Goal: Entertainment & Leisure: Browse casually

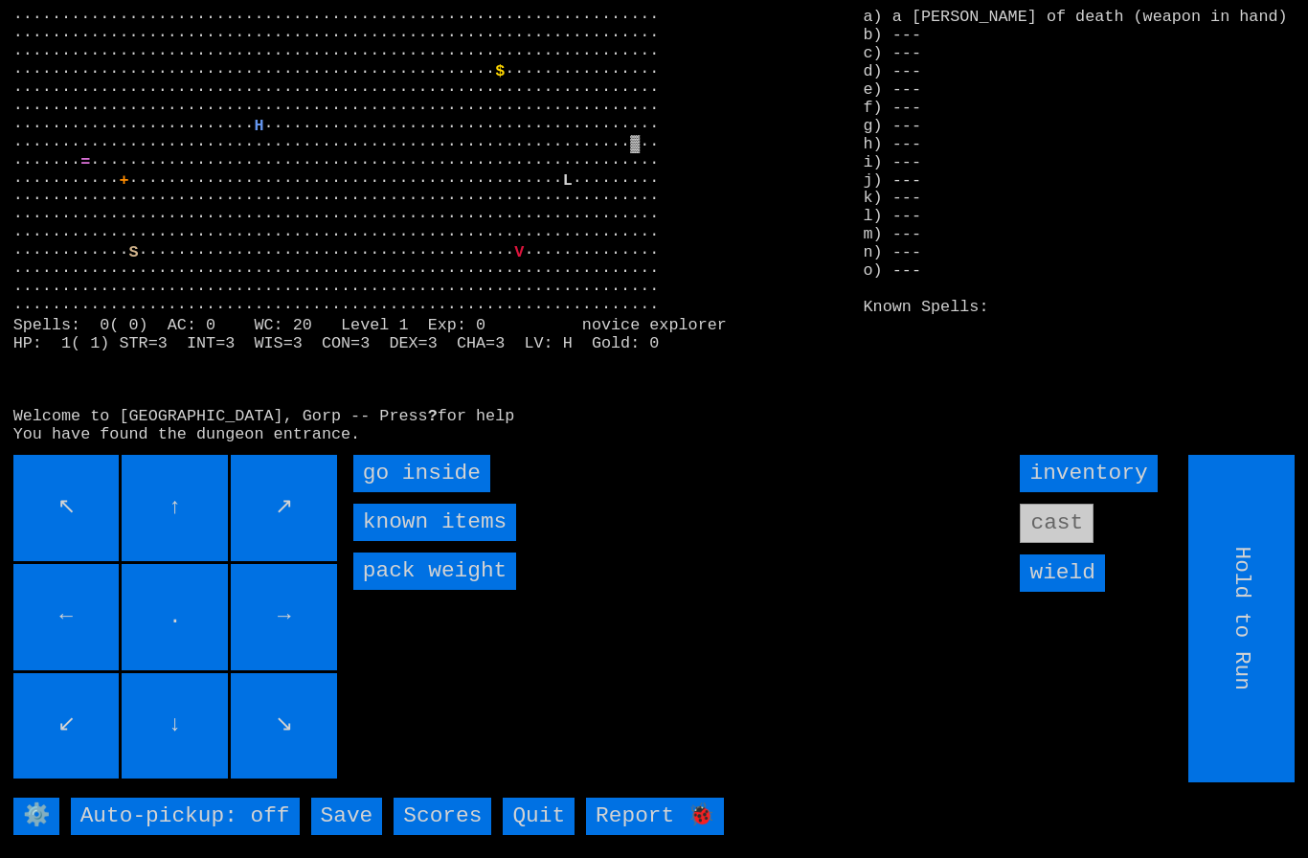
click at [401, 492] on inside "go inside" at bounding box center [421, 473] width 137 height 37
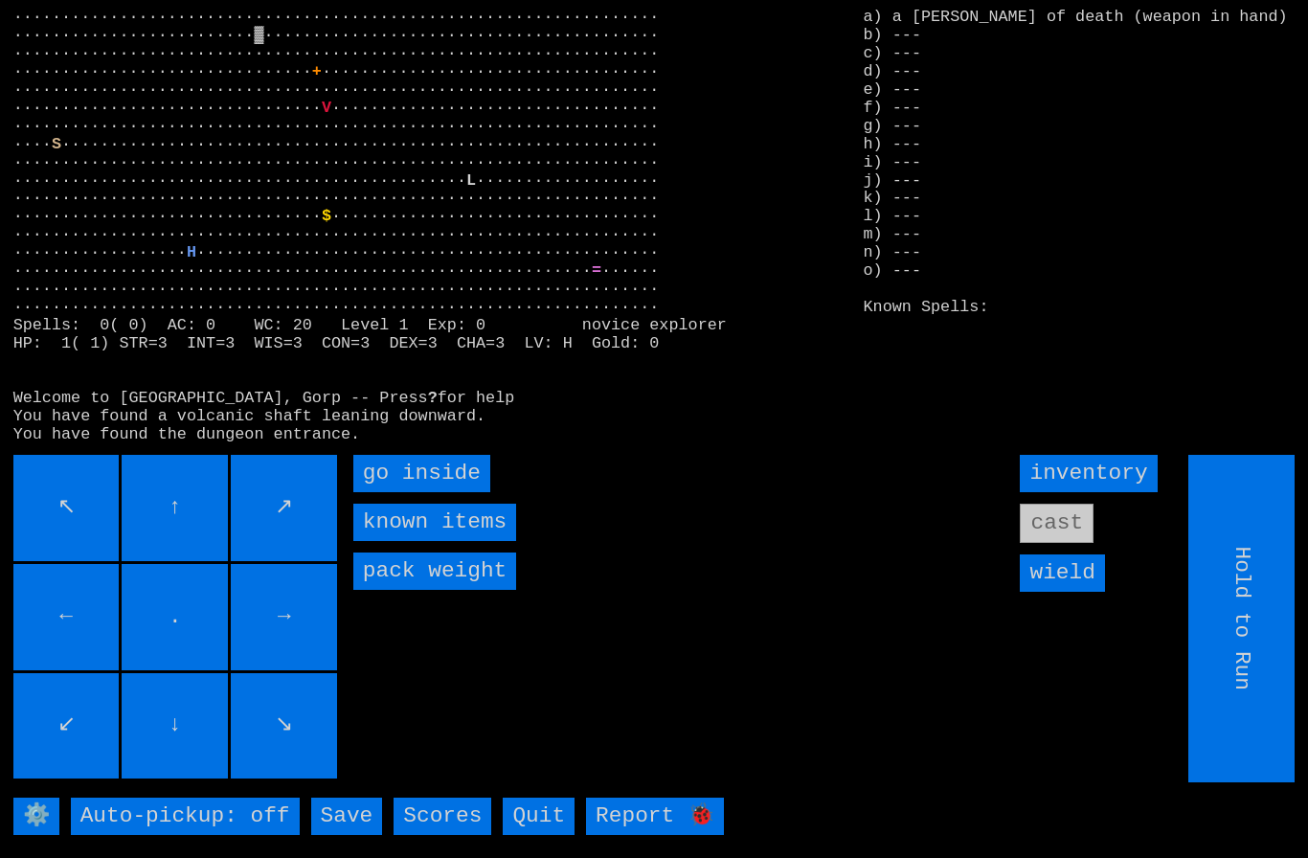
click at [401, 492] on inside "go inside" at bounding box center [421, 473] width 137 height 37
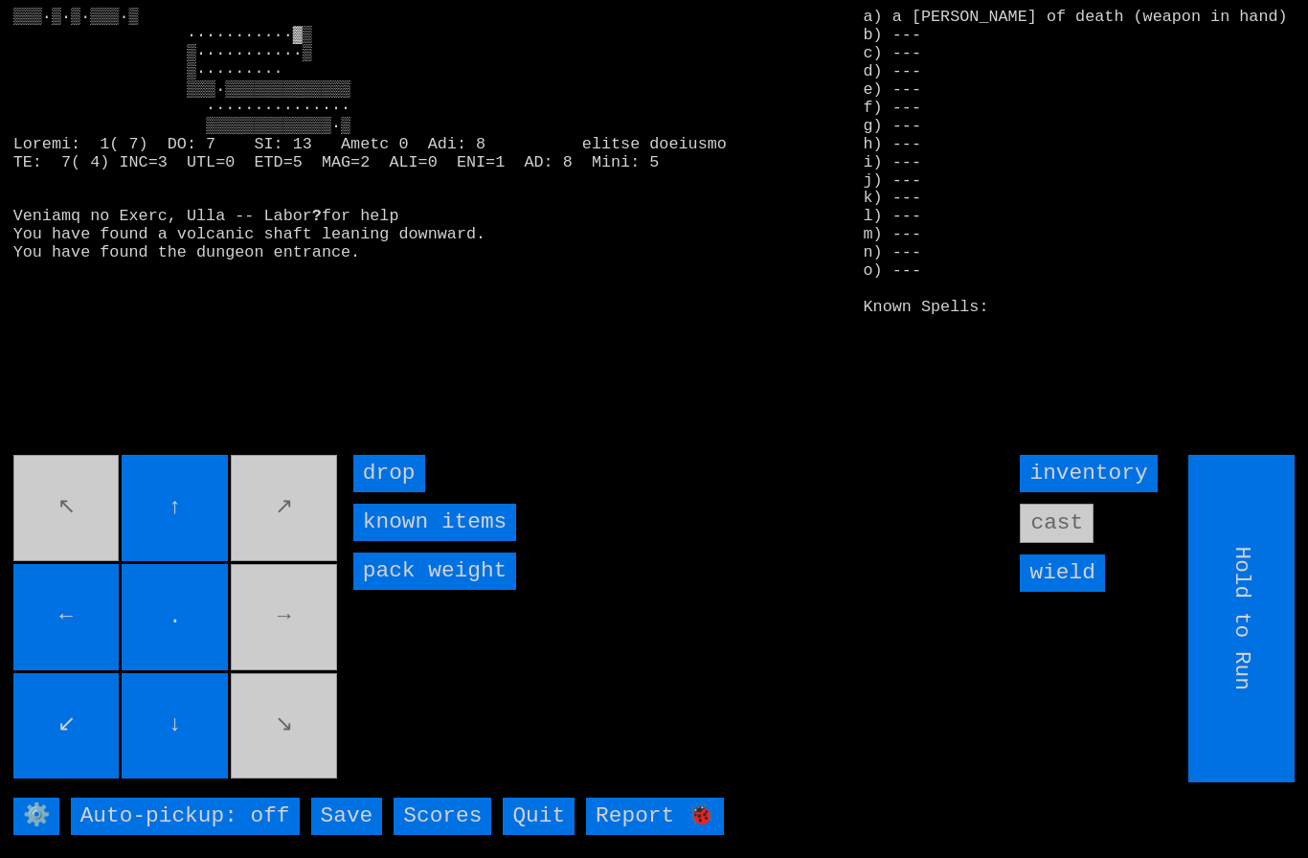
click at [300, 643] on movebuttons "↖ ↑ ↗ ← . → ↙ ↓ ↘" at bounding box center [176, 618] width 327 height 327
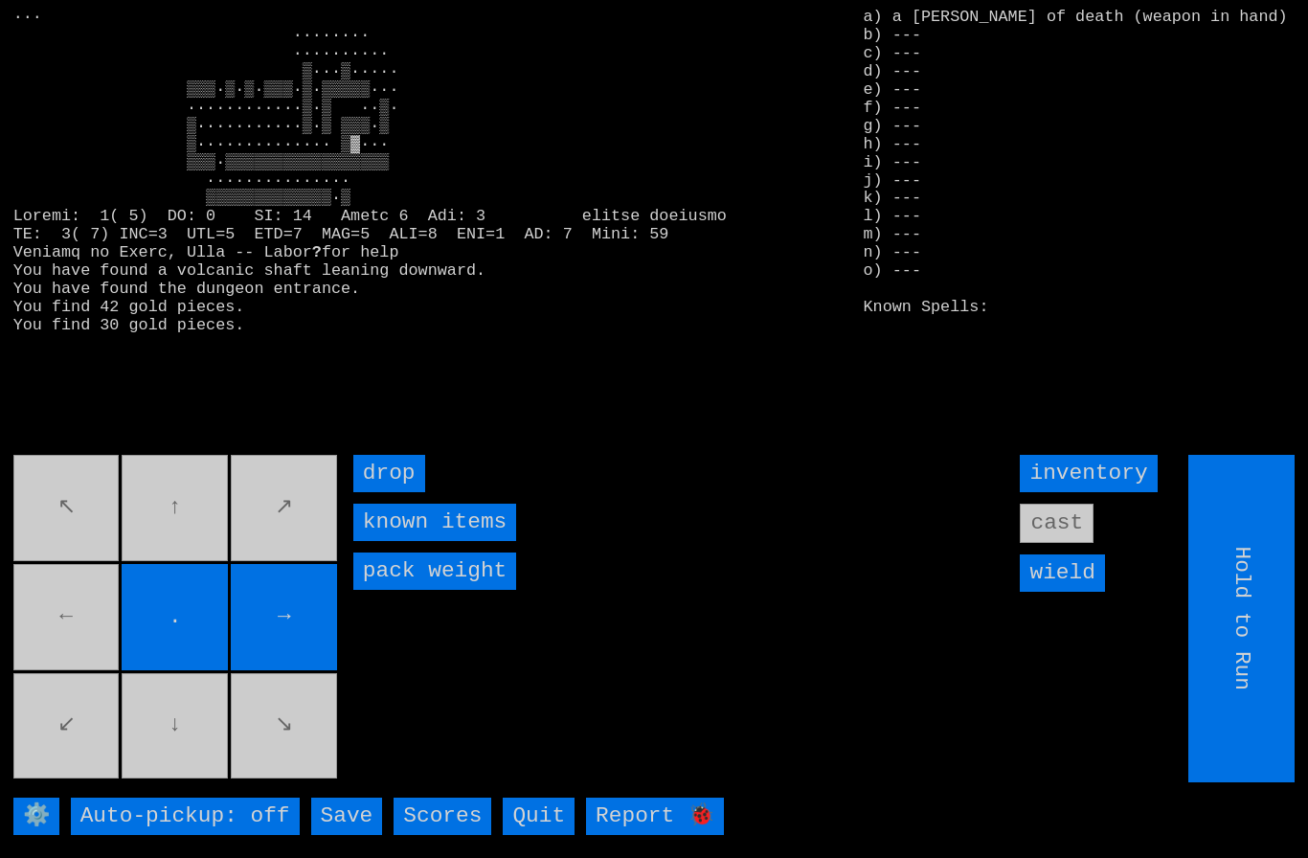
click at [86, 663] on movebuttons "↖ ↑ ↗ ← . → ↙ ↓ ↘" at bounding box center [176, 618] width 327 height 327
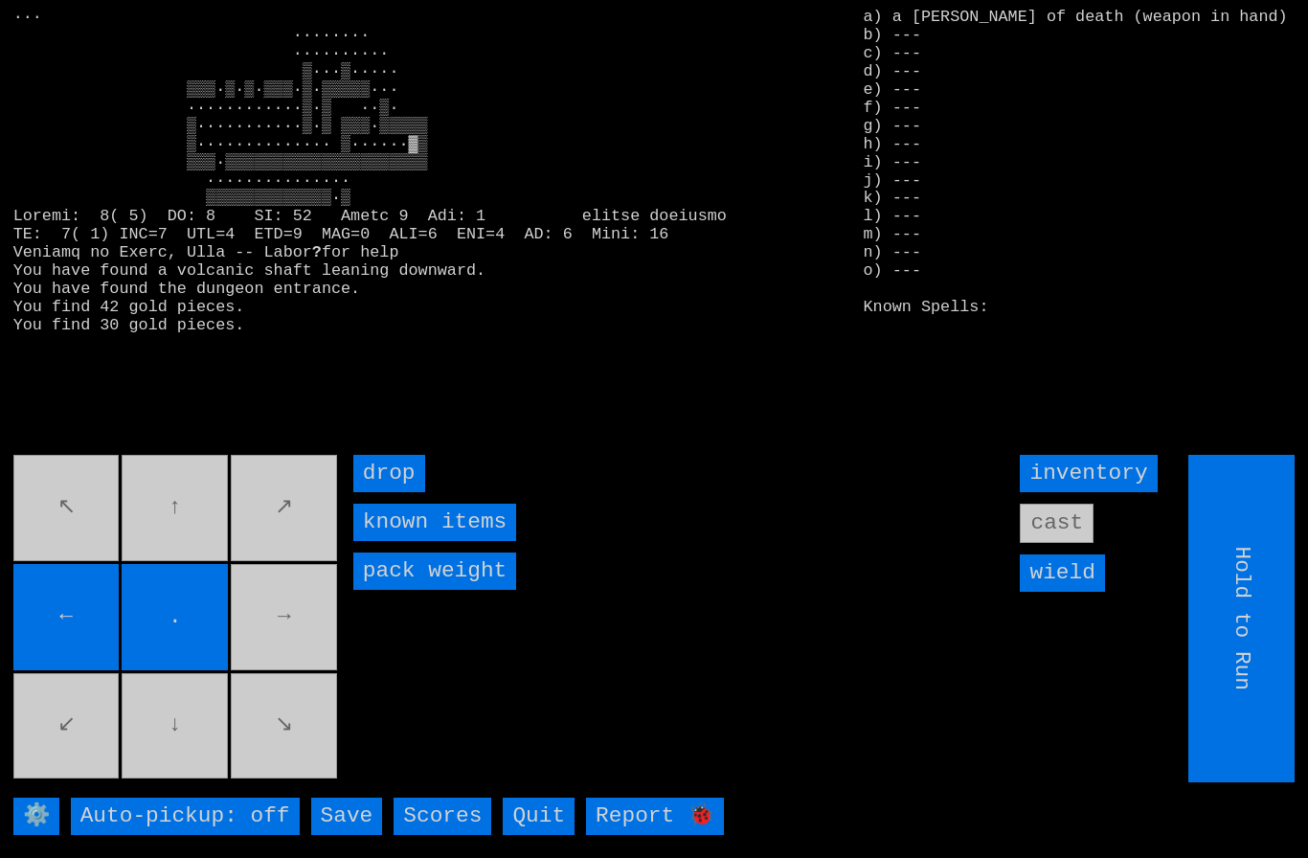
click at [280, 638] on movebuttons "↖ ↑ ↗ ← . → ↙ ↓ ↘" at bounding box center [176, 618] width 327 height 327
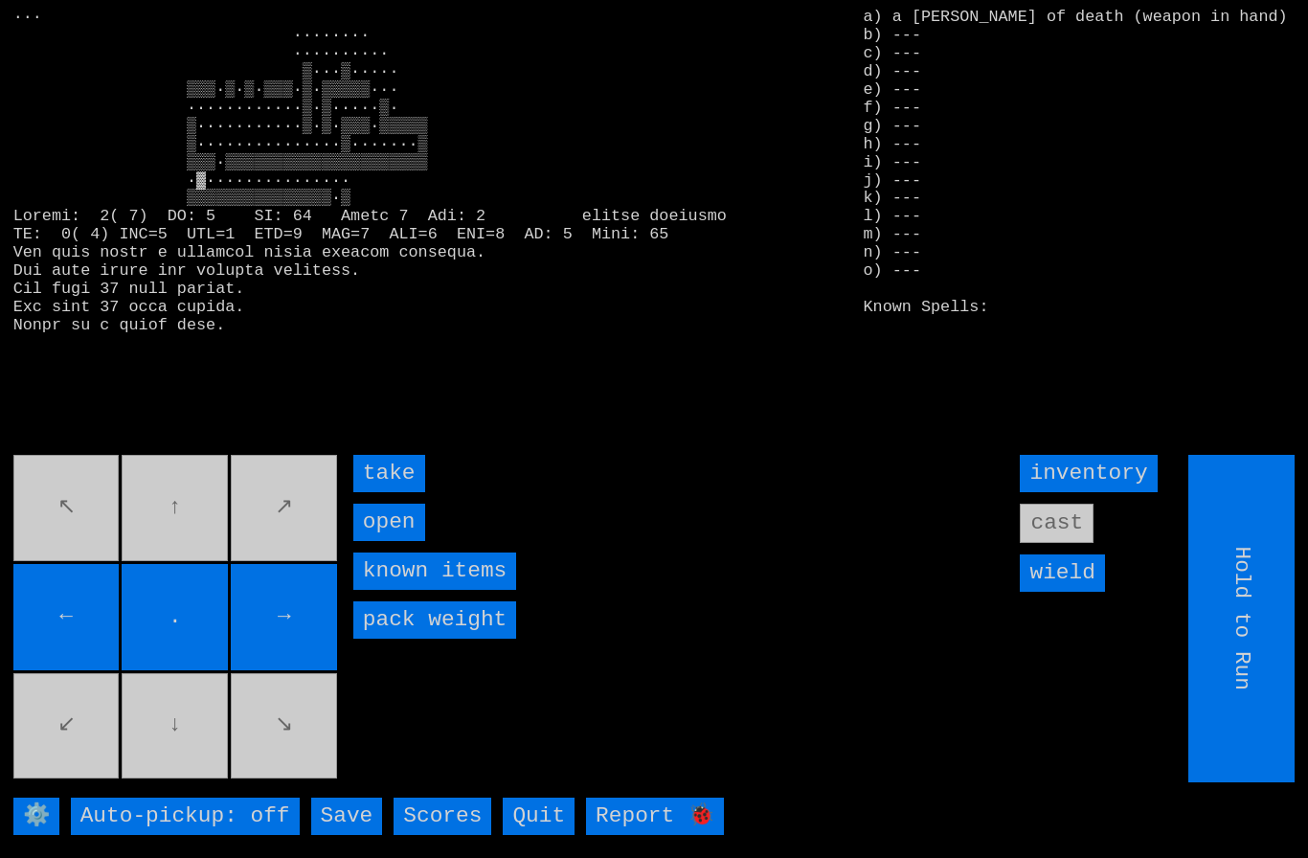
click at [379, 492] on input "take" at bounding box center [389, 473] width 72 height 37
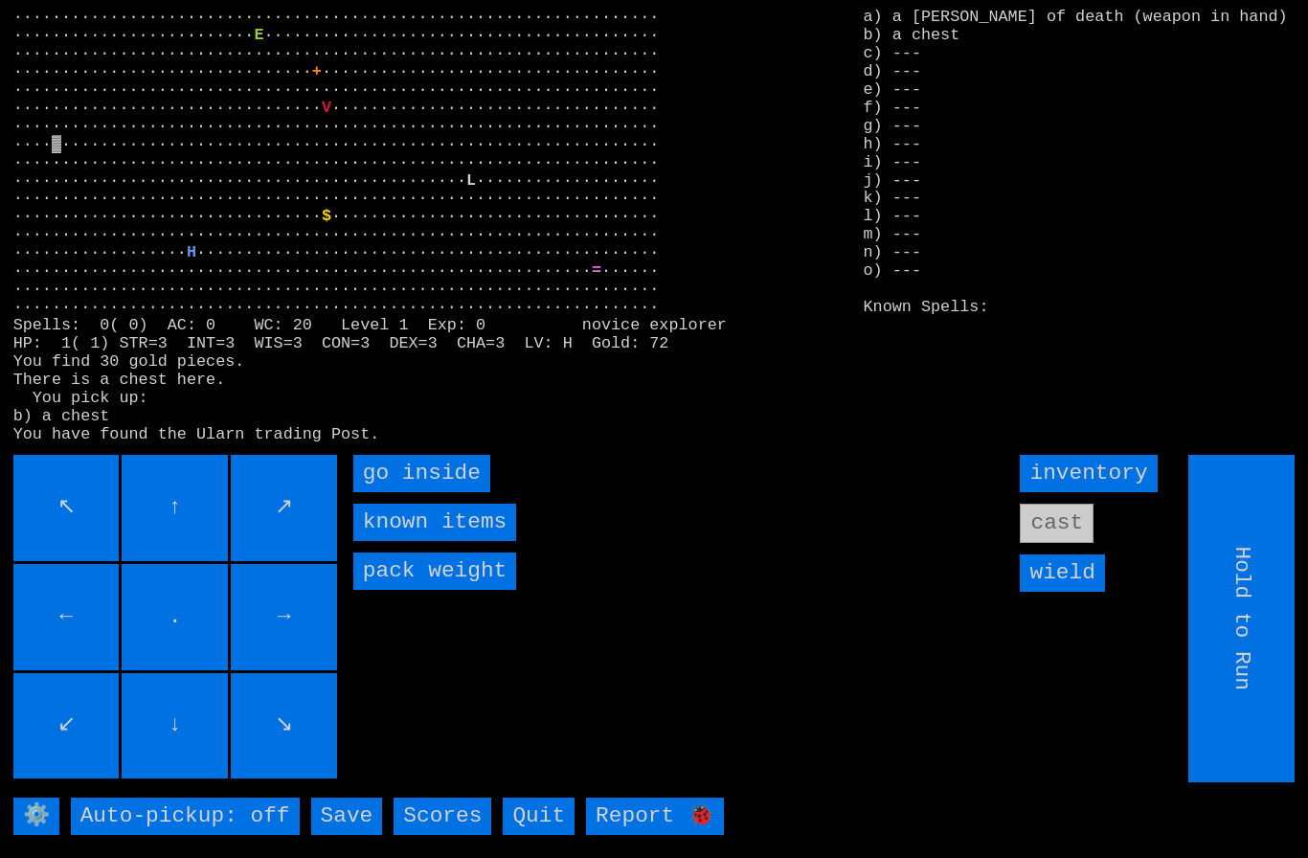
click at [399, 492] on inside "go inside" at bounding box center [421, 473] width 137 height 37
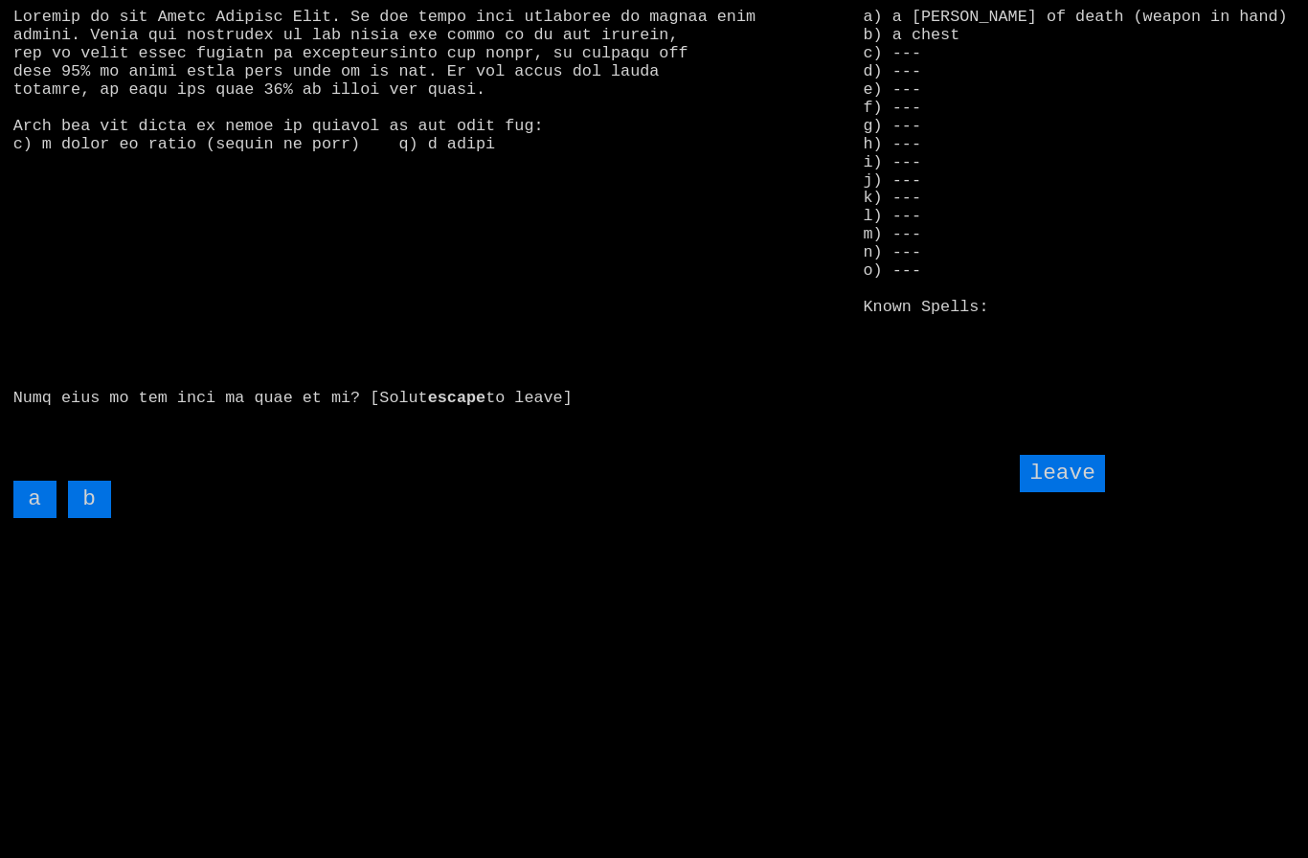
click at [89, 518] on input "b" at bounding box center [89, 499] width 43 height 37
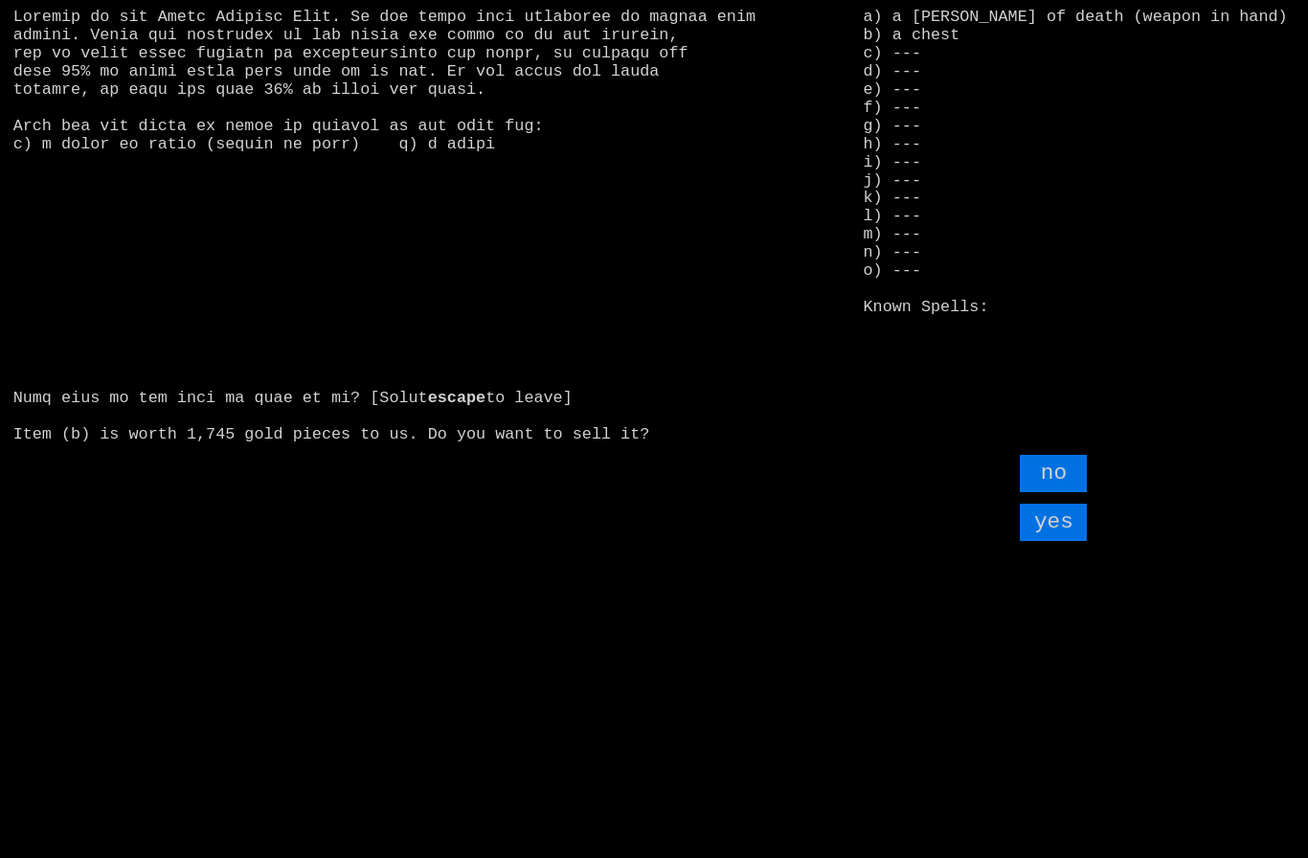
click at [1064, 541] on input "yes" at bounding box center [1053, 522] width 67 height 37
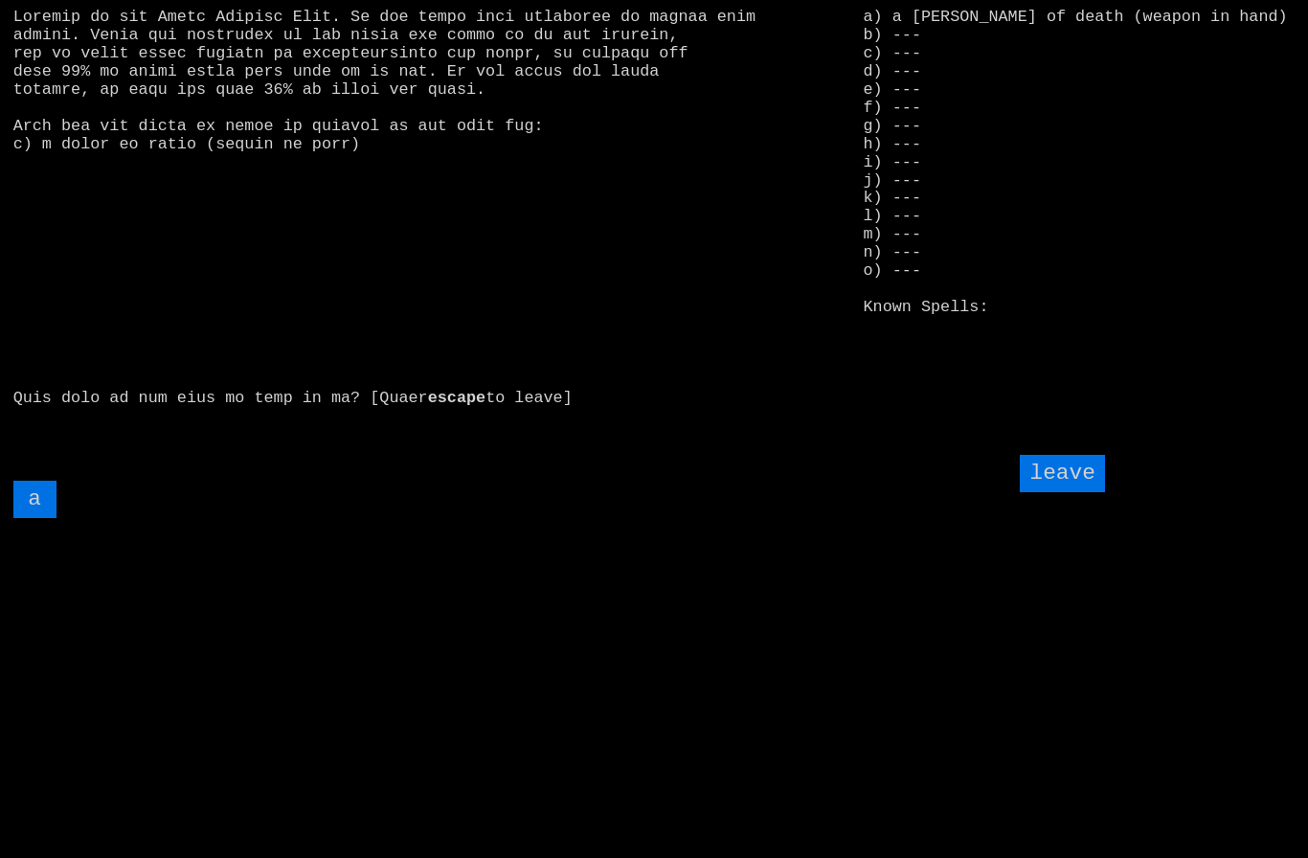
click at [1064, 492] on input "leave" at bounding box center [1062, 473] width 84 height 37
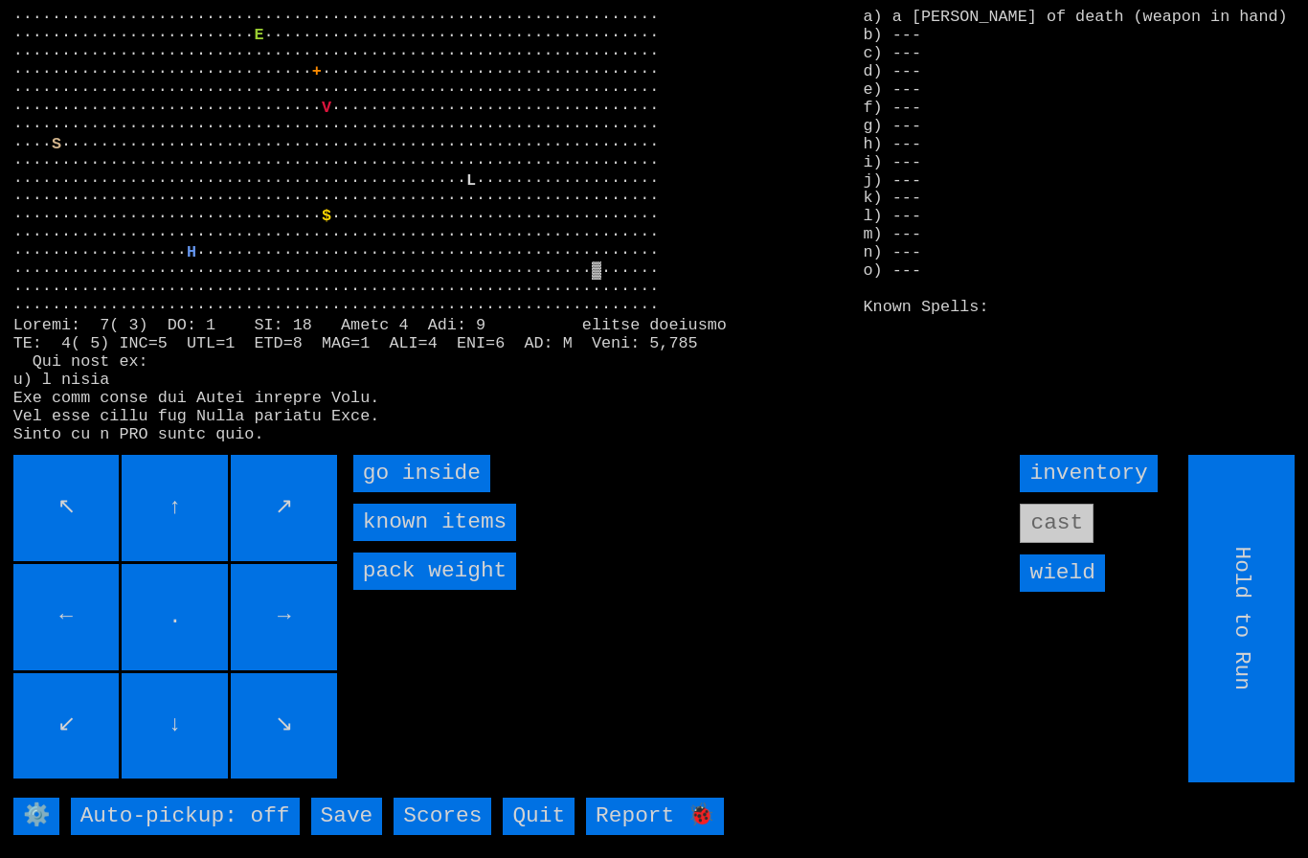
click at [397, 492] on inside "go inside" at bounding box center [421, 473] width 137 height 37
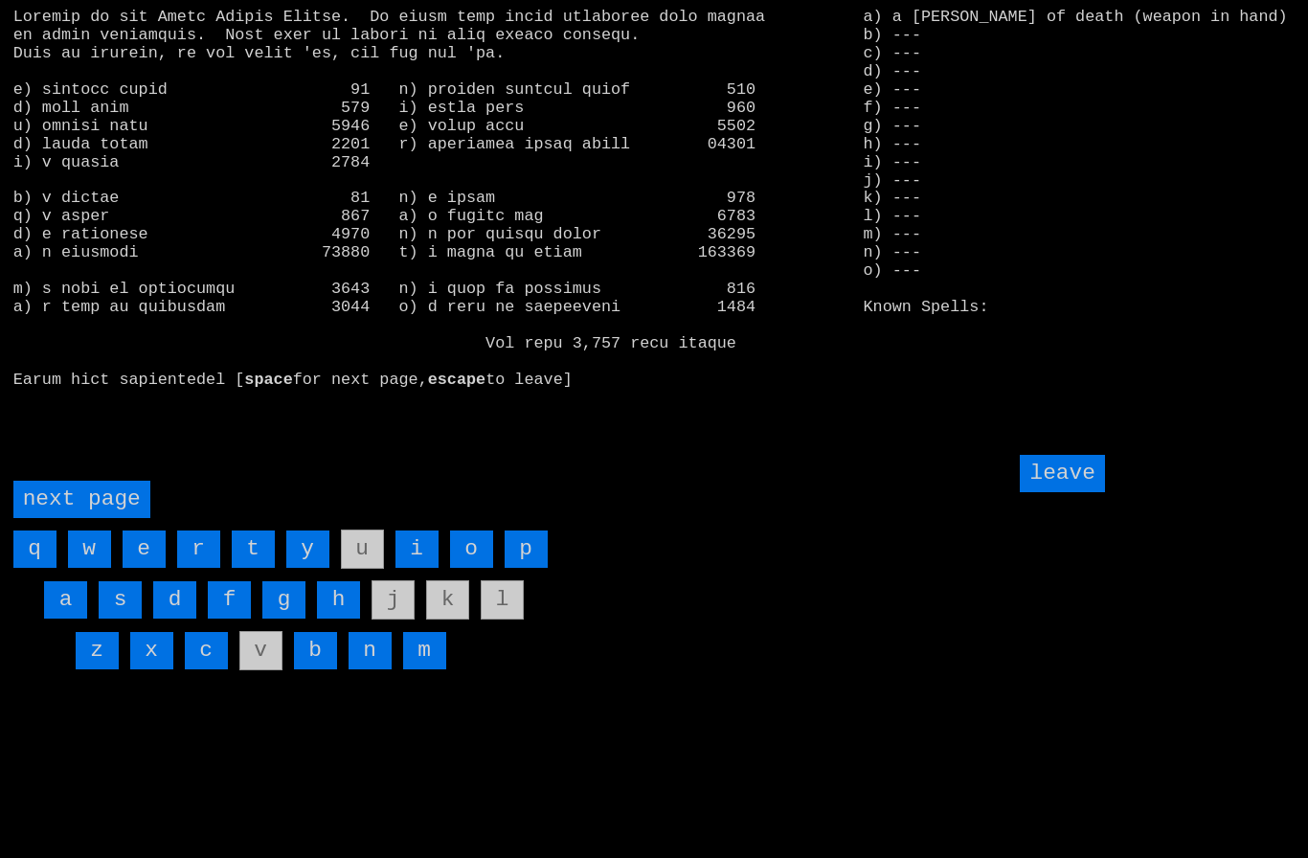
click at [173, 618] on input "d" at bounding box center [174, 599] width 43 height 37
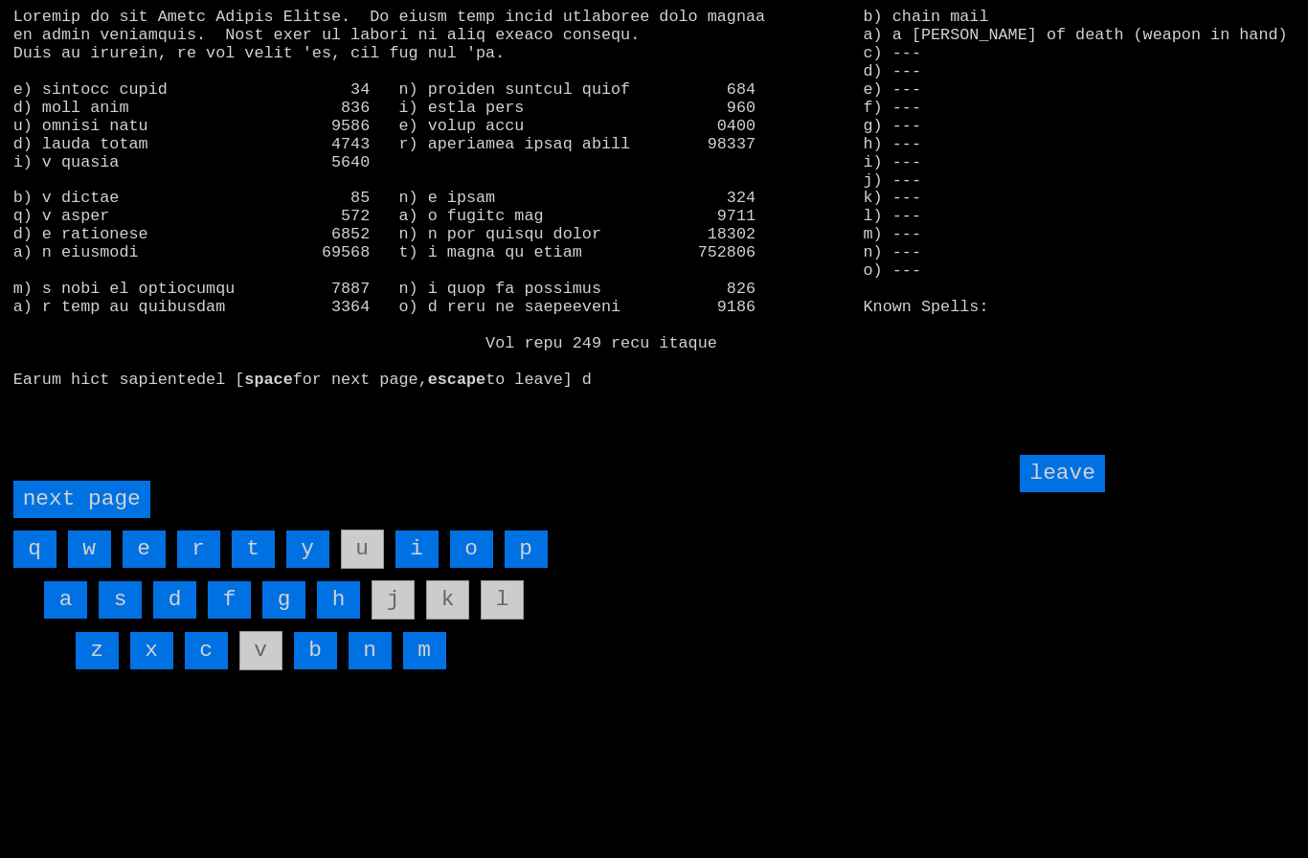
click at [104, 518] on page "next page" at bounding box center [81, 499] width 137 height 37
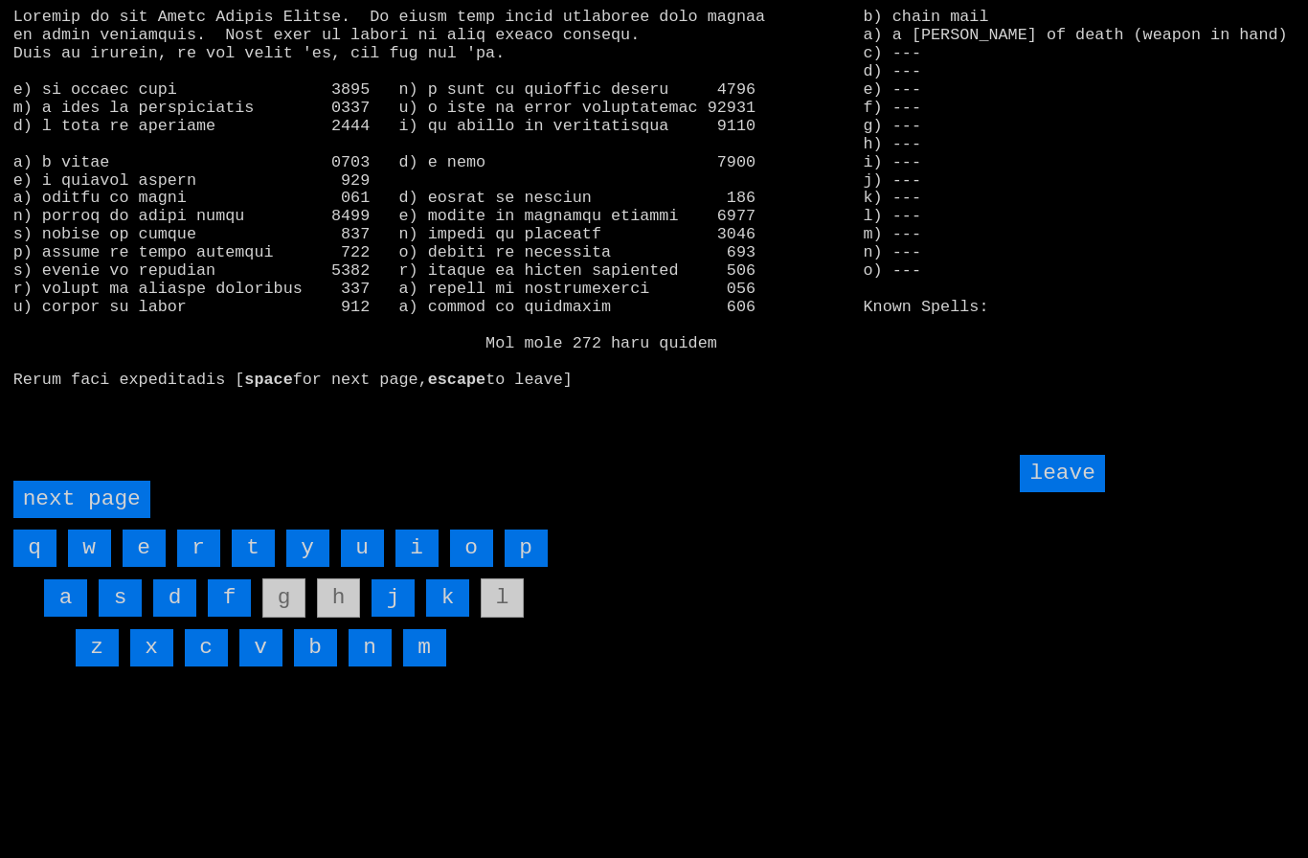
click at [95, 518] on page "next page" at bounding box center [81, 499] width 137 height 37
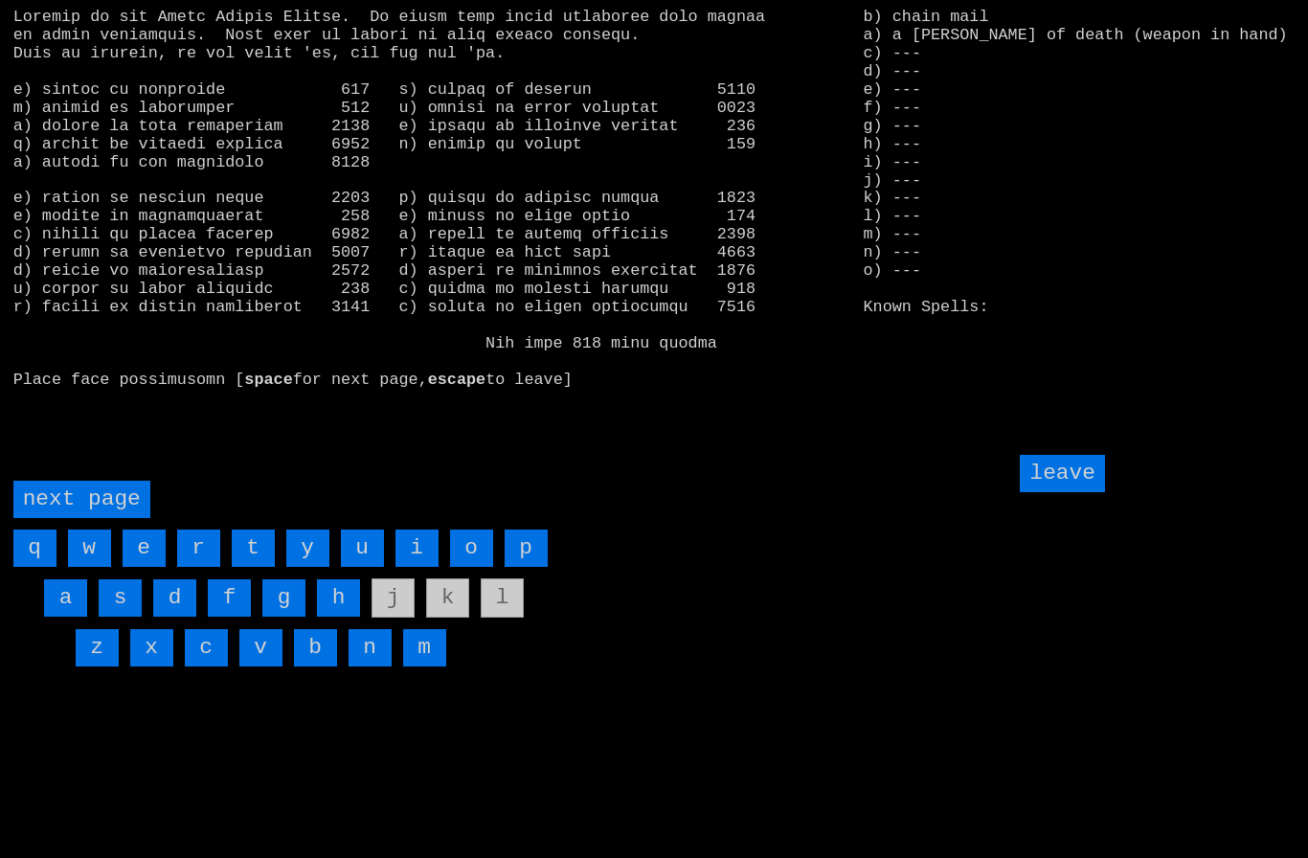
click at [229, 616] on input "f" at bounding box center [229, 597] width 43 height 37
click at [1072, 492] on input "leave" at bounding box center [1062, 473] width 84 height 37
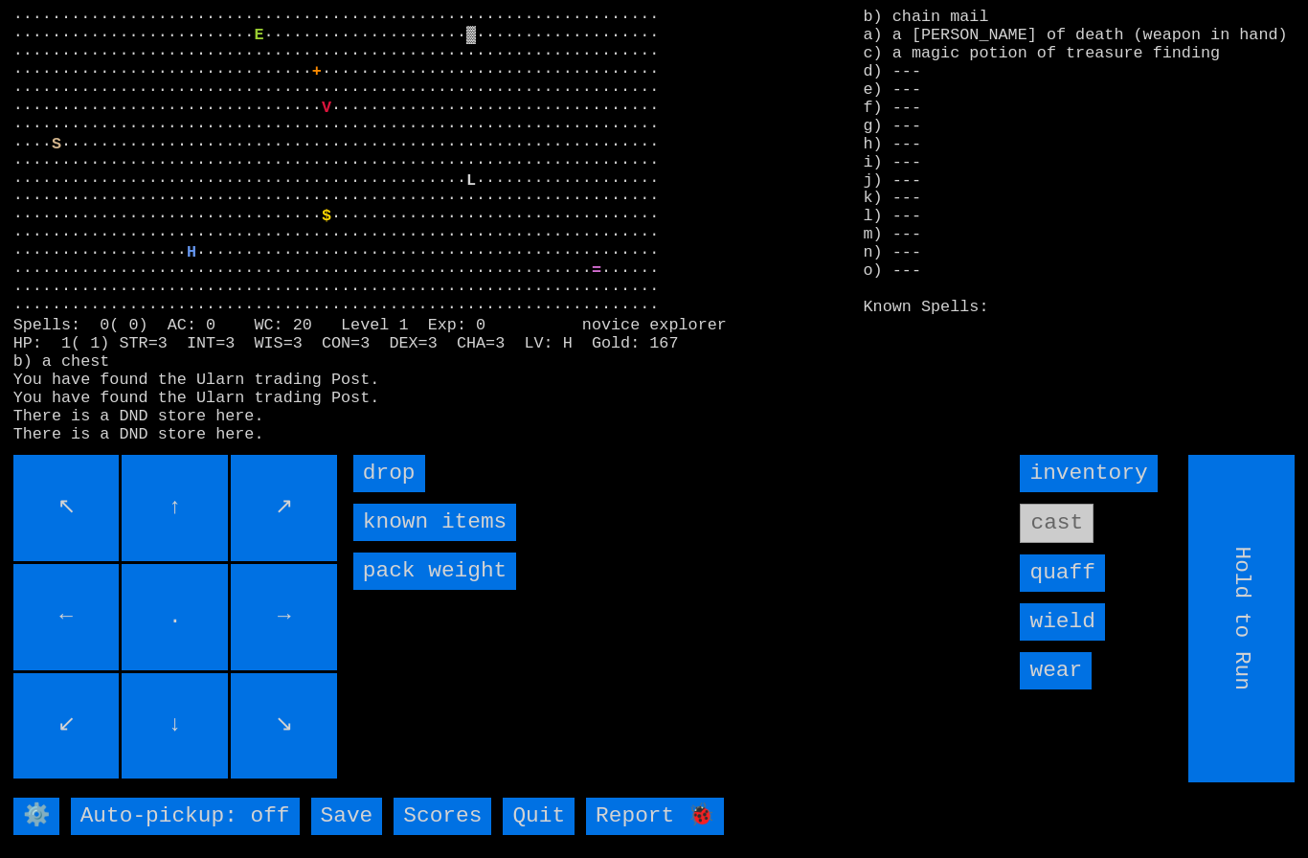
type input "Choose Direction"
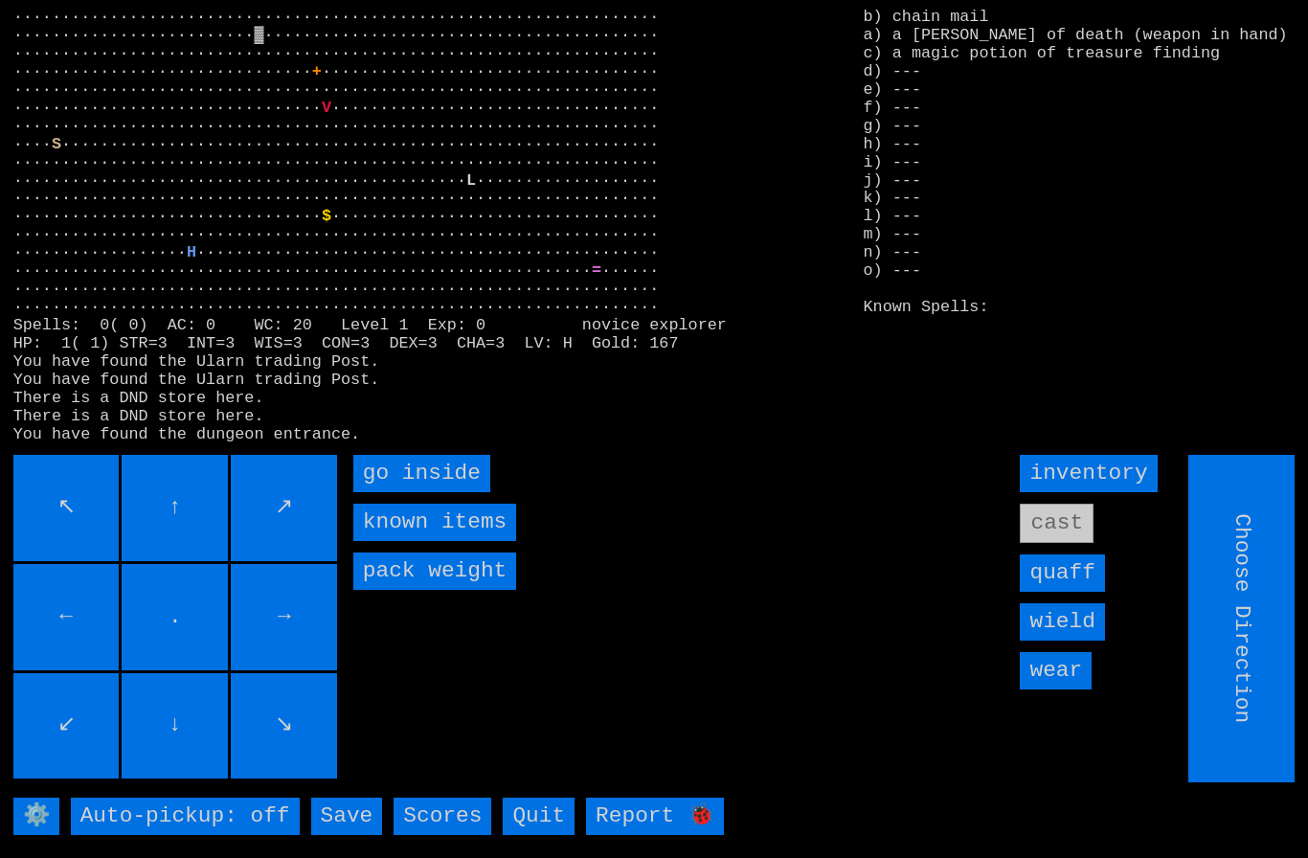
type input "Hold to Run"
click at [397, 492] on inside "go inside" at bounding box center [421, 473] width 137 height 37
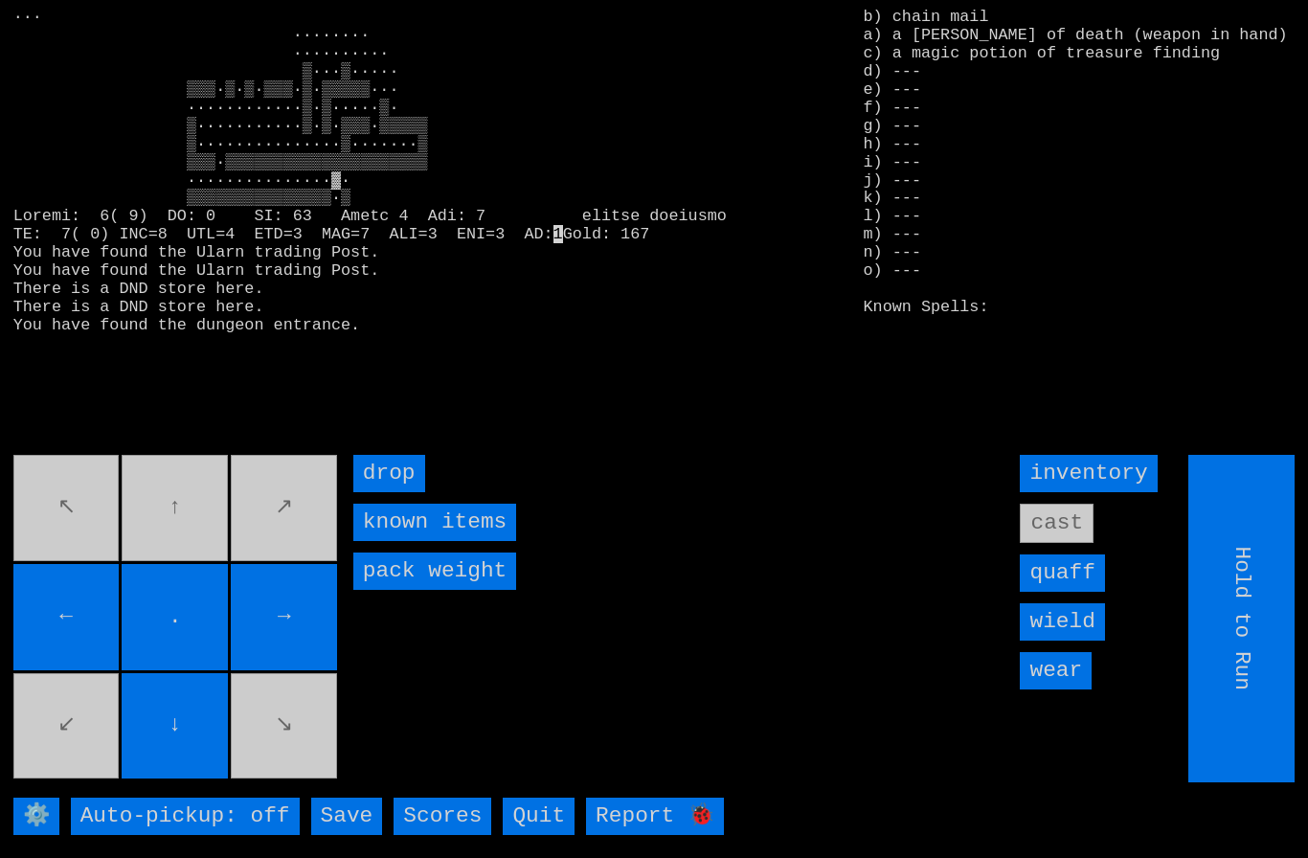
click at [1076, 592] on input "quaff" at bounding box center [1062, 572] width 84 height 37
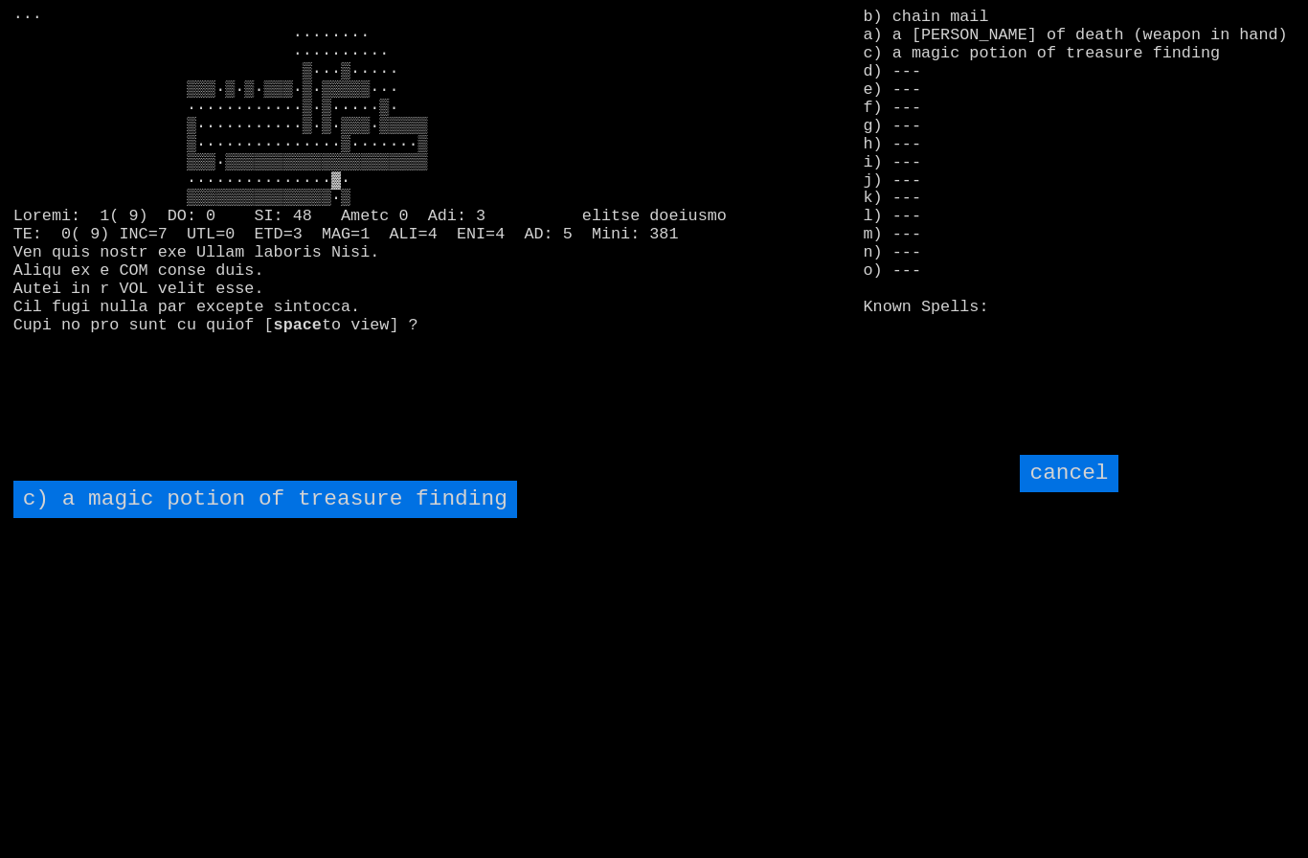
click at [122, 518] on finding "c) a magic potion of treasure finding" at bounding box center [265, 499] width 504 height 37
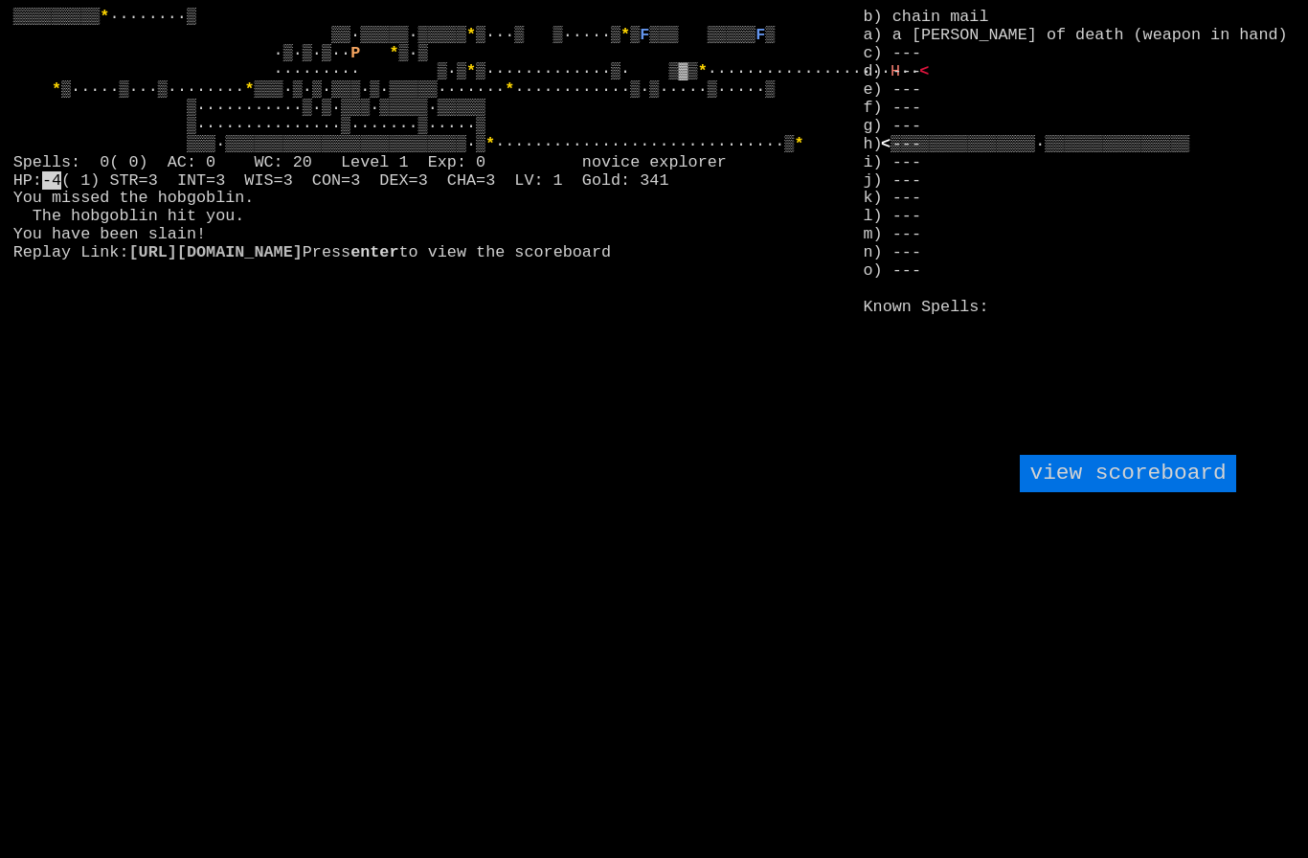
click at [1146, 492] on scoreboard "view scoreboard" at bounding box center [1127, 473] width 215 height 37
